Goal: Find specific page/section: Find specific page/section

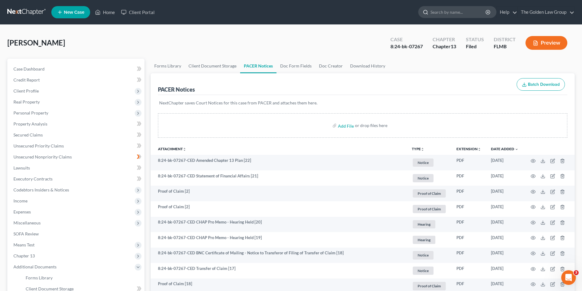
click at [460, 15] on input "search" at bounding box center [459, 11] width 56 height 11
type input "Couture"
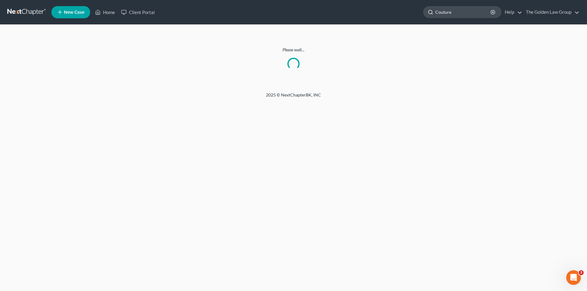
click at [460, 11] on input "Couture" at bounding box center [463, 11] width 56 height 11
type input "[PERSON_NAME]"
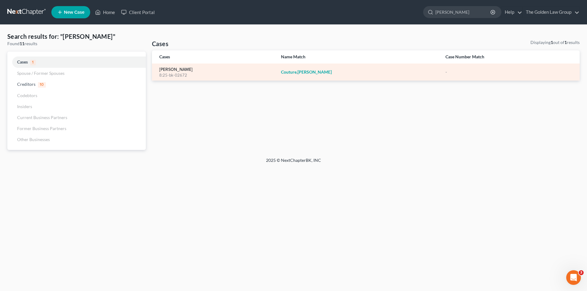
click at [180, 70] on link "[PERSON_NAME]" at bounding box center [175, 70] width 33 height 4
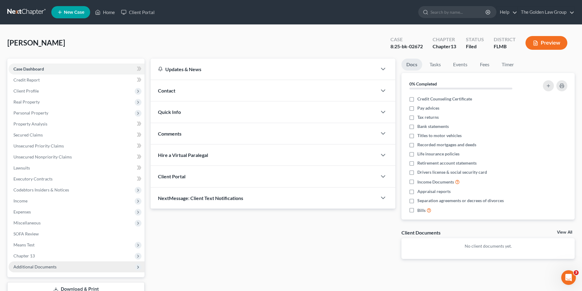
click at [33, 266] on span "Additional Documents" at bounding box center [34, 266] width 43 height 5
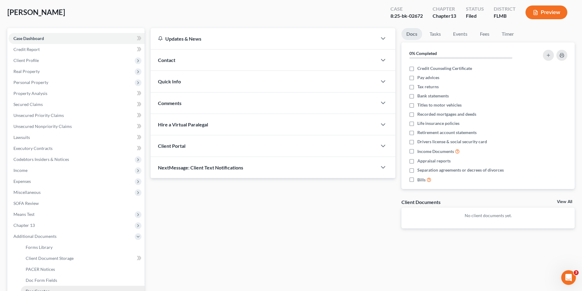
scroll to position [61, 0]
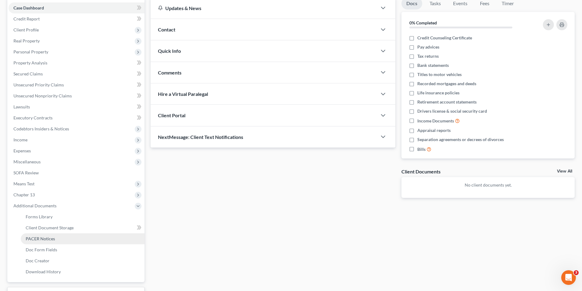
click at [48, 238] on span "PACER Notices" at bounding box center [40, 238] width 29 height 5
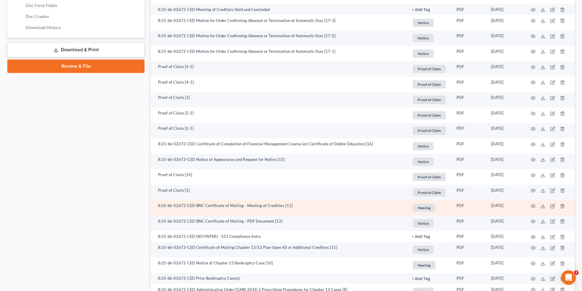
scroll to position [245, 0]
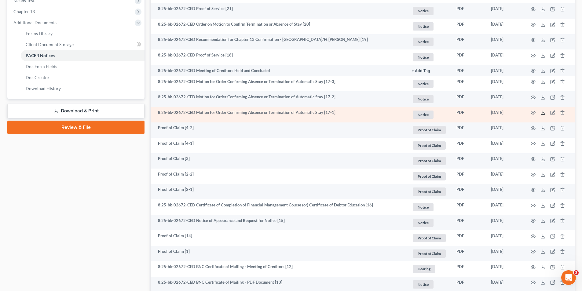
click at [543, 113] on line at bounding box center [543, 112] width 0 height 2
